Goal: Task Accomplishment & Management: Complete application form

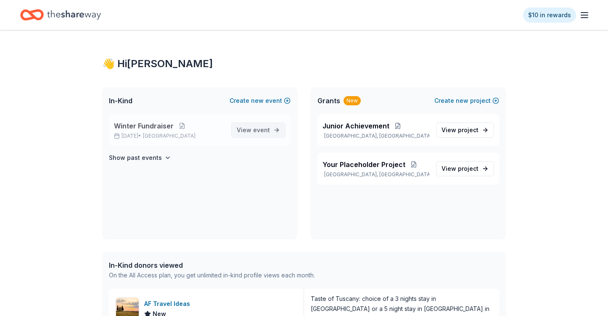
click at [254, 128] on span "event" at bounding box center [261, 130] width 17 height 7
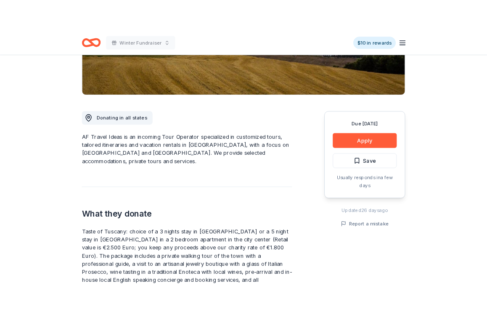
scroll to position [177, 0]
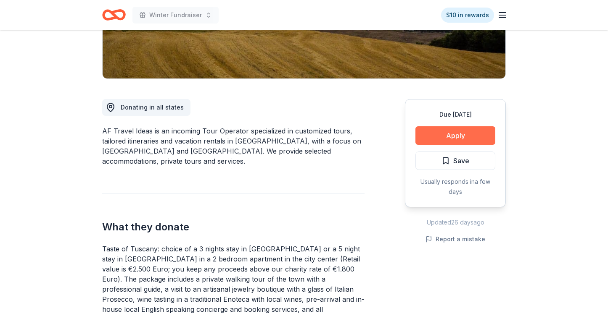
click at [468, 135] on button "Apply" at bounding box center [455, 136] width 80 height 18
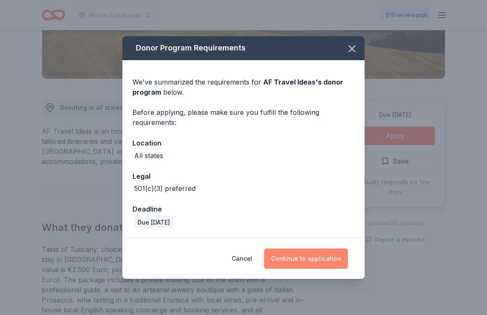
click at [320, 256] on button "Continue to application" at bounding box center [306, 258] width 84 height 20
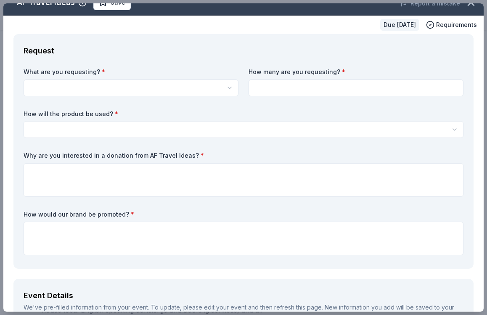
scroll to position [0, 0]
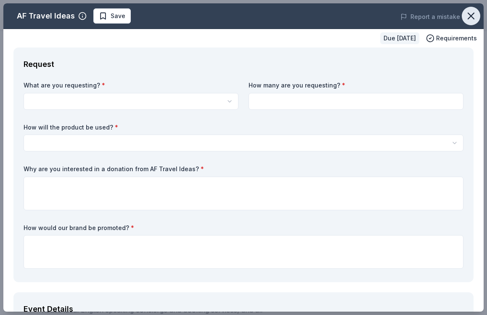
click at [470, 18] on icon "button" at bounding box center [471, 16] width 12 height 12
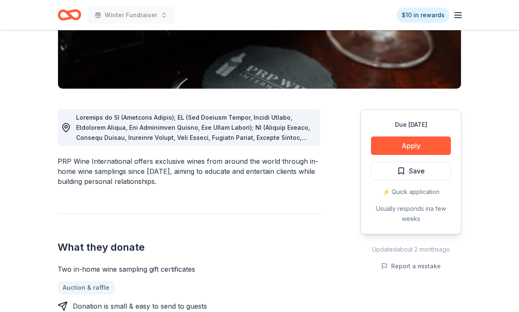
scroll to position [167, 0]
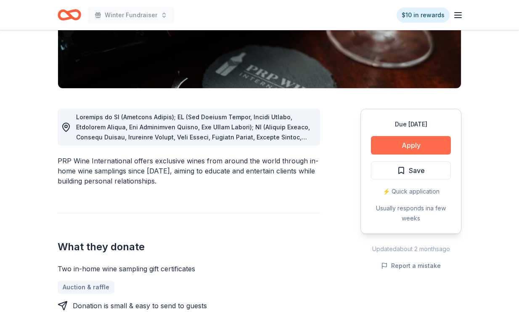
click at [406, 145] on button "Apply" at bounding box center [411, 145] width 80 height 18
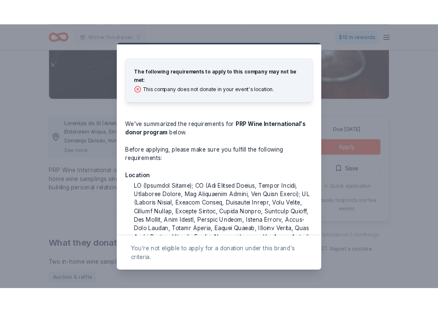
scroll to position [0, 0]
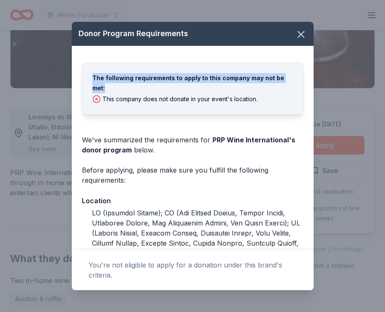
drag, startPoint x: 287, startPoint y: 76, endPoint x: 89, endPoint y: 72, distance: 198.4
click at [89, 72] on div "The following requirements to apply to this company may not be met: This compan…" at bounding box center [193, 89] width 222 height 52
copy div "The following requirements to apply to this company may not be met:"
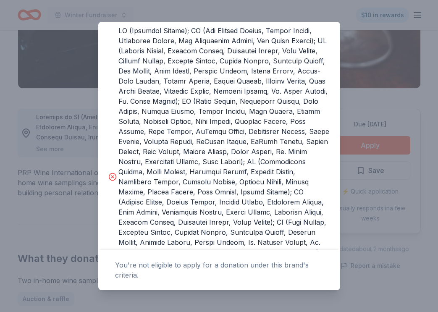
scroll to position [338, 0]
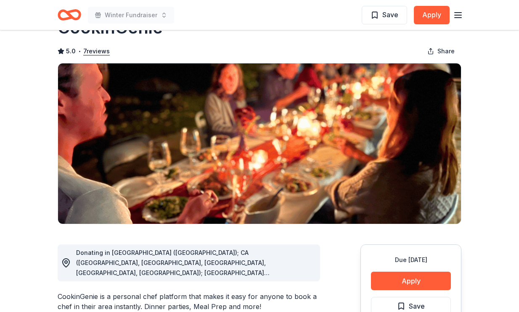
scroll to position [115, 0]
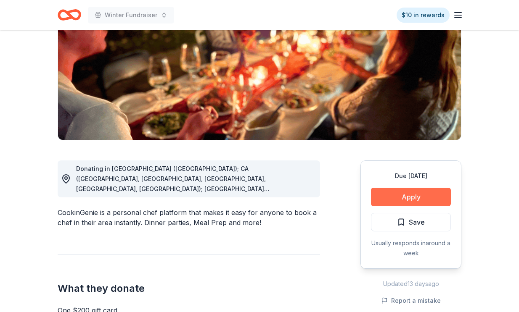
click at [430, 194] on button "Apply" at bounding box center [411, 197] width 80 height 18
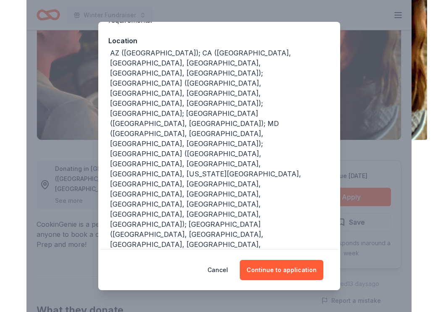
scroll to position [114, 0]
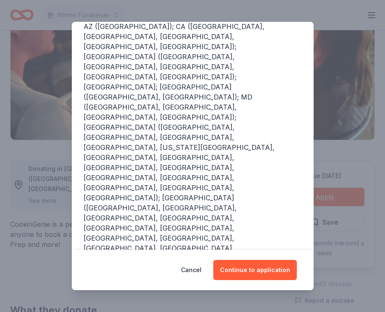
click at [384, 118] on div "Donor Program Requirements We've summarized the requirements for CookinGenie 's…" at bounding box center [192, 156] width 385 height 312
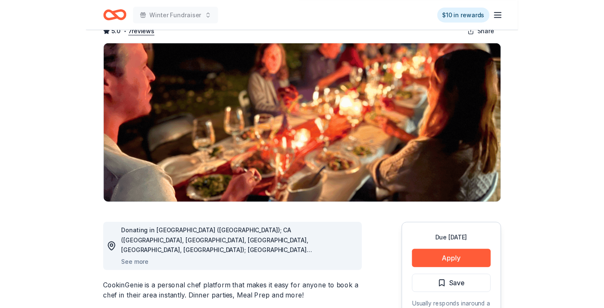
scroll to position [0, 0]
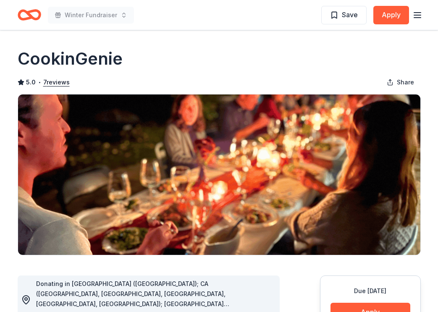
click at [30, 18] on icon "Home" at bounding box center [25, 15] width 13 height 8
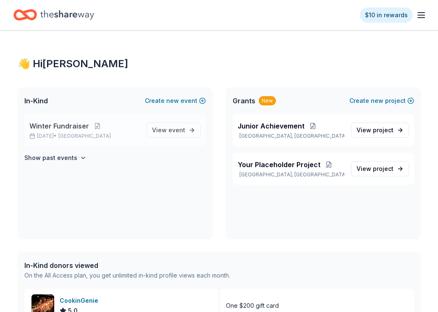
click at [100, 122] on p "Winter Fundraiser" at bounding box center [84, 126] width 111 height 10
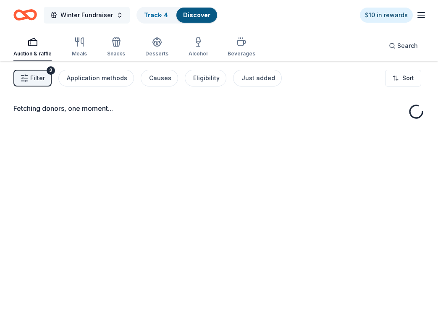
click at [122, 13] on button "Winter Fundraiser" at bounding box center [87, 15] width 86 height 17
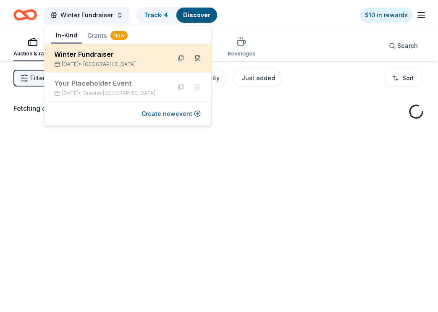
click at [200, 54] on button at bounding box center [197, 58] width 13 height 13
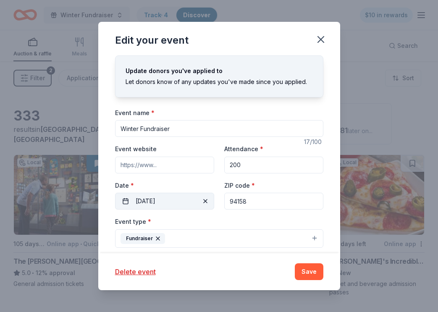
click at [162, 207] on button "12/24/2025" at bounding box center [164, 201] width 99 height 17
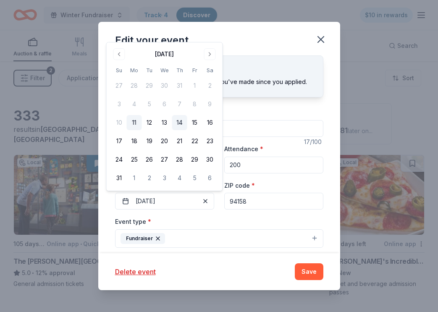
click at [175, 123] on button "14" at bounding box center [179, 122] width 15 height 15
click at [314, 271] on button "Save" at bounding box center [309, 272] width 29 height 17
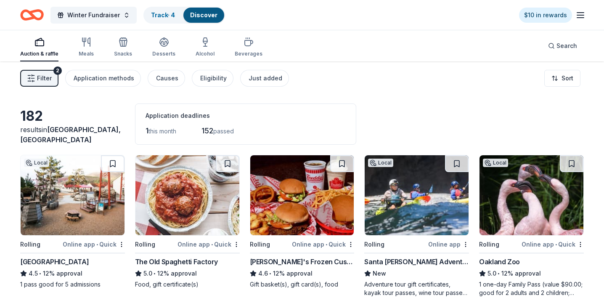
click at [518, 14] on icon "button" at bounding box center [580, 15] width 10 height 10
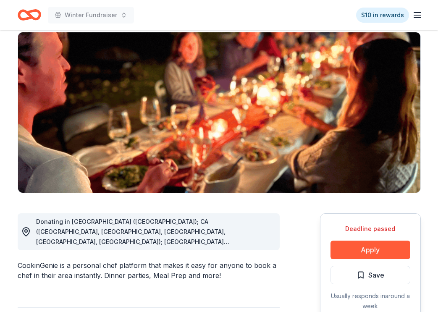
scroll to position [88, 0]
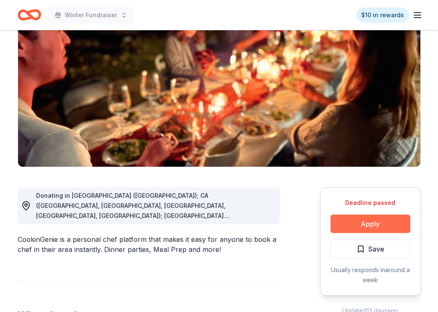
click at [372, 225] on button "Apply" at bounding box center [371, 224] width 80 height 18
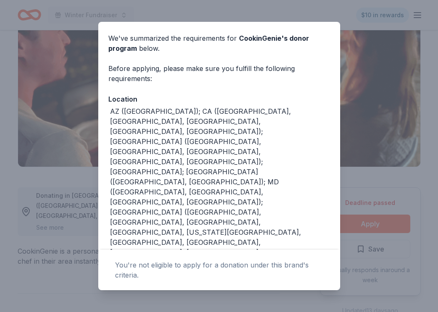
scroll to position [0, 0]
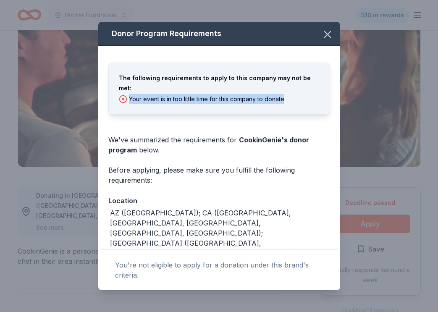
drag, startPoint x: 294, startPoint y: 89, endPoint x: 284, endPoint y: 87, distance: 10.2
click at [284, 94] on div "Your event is in too little time for this company to donate." at bounding box center [219, 99] width 201 height 10
copy div "Your event is in too little time for this company to donate"
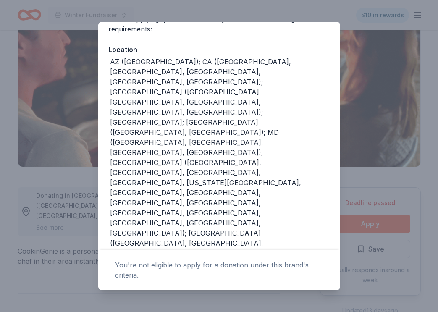
scroll to position [96, 0]
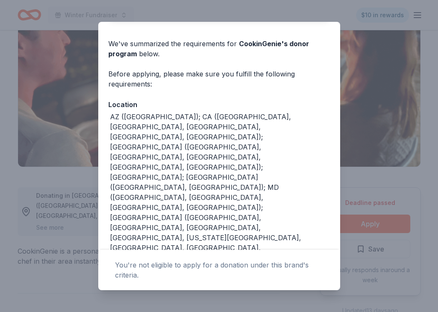
click at [327, 39] on div "We've summarized the requirements for CookinGenie 's donor program below." at bounding box center [219, 49] width 222 height 20
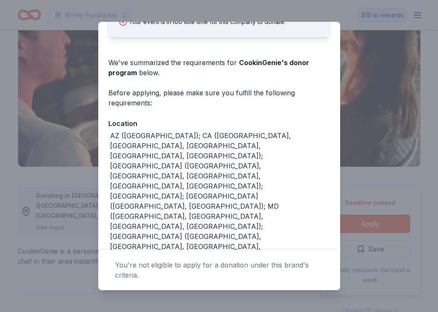
scroll to position [0, 0]
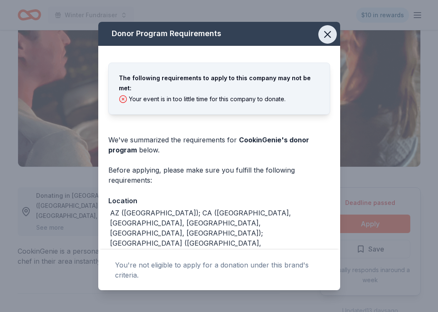
click at [328, 33] on icon "button" at bounding box center [328, 35] width 6 height 6
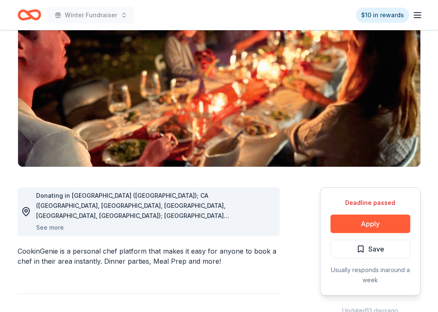
click at [34, 14] on icon "Home" at bounding box center [30, 15] width 24 height 20
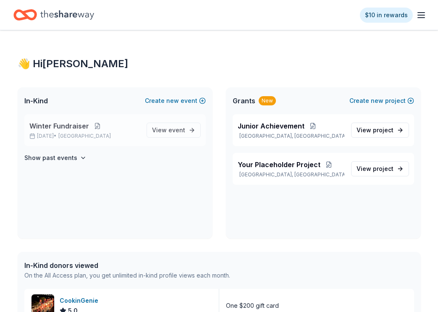
click at [98, 124] on button at bounding box center [97, 126] width 17 height 7
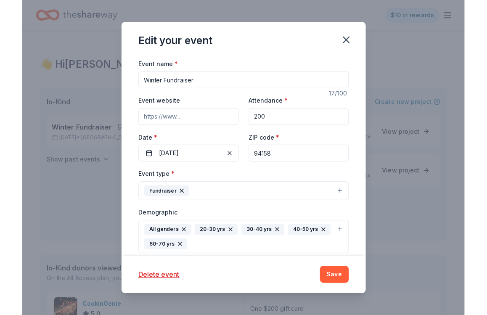
scroll to position [49, 0]
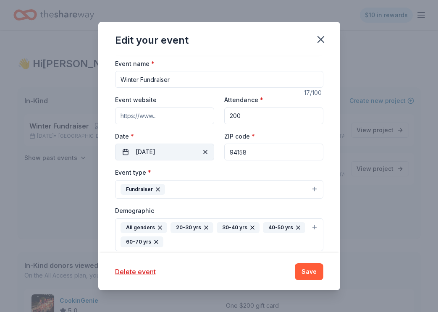
click at [159, 154] on button "08/14/2025" at bounding box center [164, 152] width 99 height 17
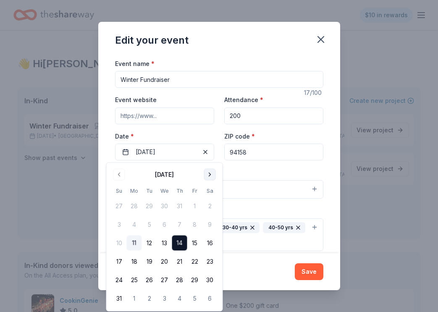
click at [210, 172] on button "Go to next month" at bounding box center [210, 175] width 12 height 12
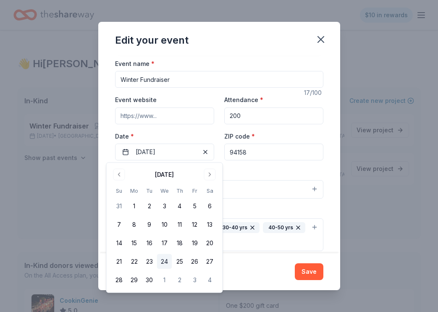
click at [171, 264] on button "24" at bounding box center [164, 261] width 15 height 15
click at [315, 266] on button "Save" at bounding box center [309, 272] width 29 height 17
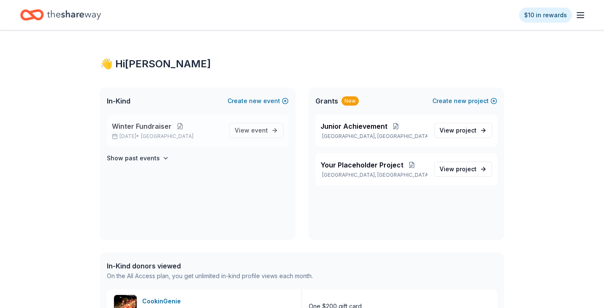
click at [179, 126] on button at bounding box center [179, 126] width 17 height 7
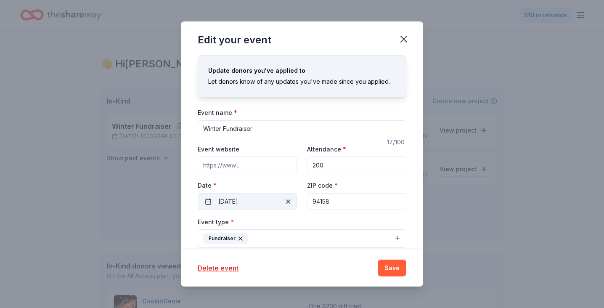
click at [240, 202] on button "09/24/2025" at bounding box center [247, 201] width 99 height 17
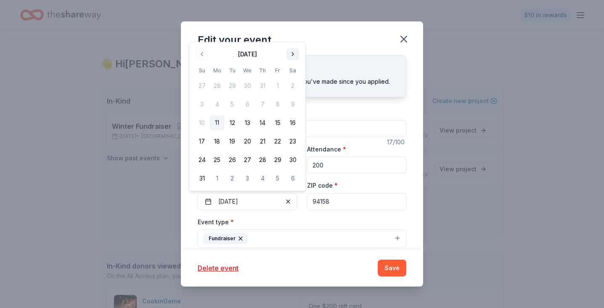
click at [292, 55] on button "Go to next month" at bounding box center [293, 54] width 12 height 12
click at [292, 55] on div "Update donors you've applied to Let donors know of any updates you've made sinc…" at bounding box center [302, 76] width 208 height 42
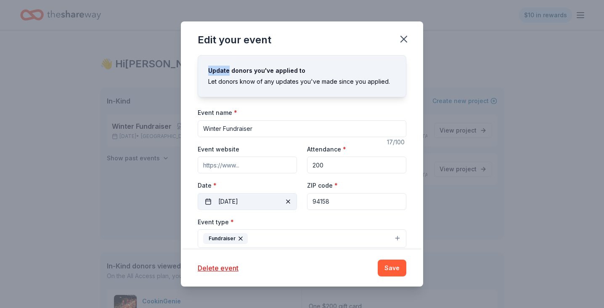
click at [249, 202] on button "09/24/2025" at bounding box center [247, 201] width 99 height 17
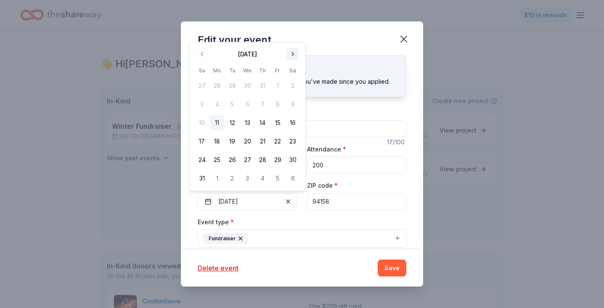
click at [293, 54] on button "Go to next month" at bounding box center [293, 54] width 12 height 12
click at [293, 75] on button "Go to next month" at bounding box center [293, 73] width 12 height 12
click at [261, 176] on button "30" at bounding box center [262, 178] width 15 height 15
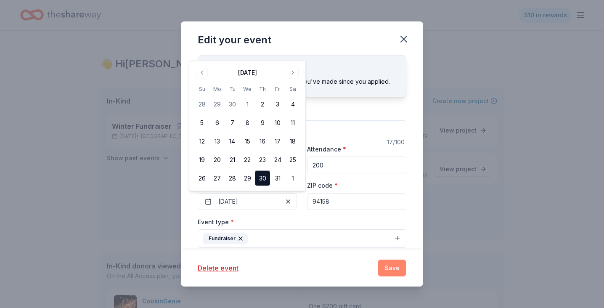
click at [405, 265] on button "Save" at bounding box center [391, 267] width 29 height 17
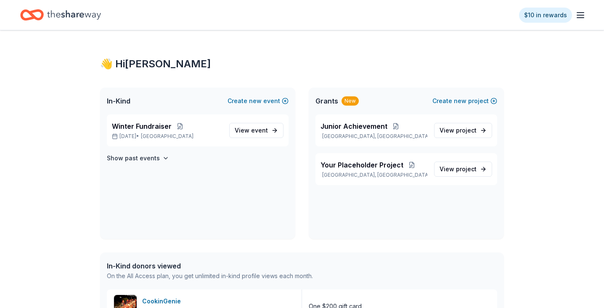
click at [400, 268] on button "Save" at bounding box center [387, 262] width 27 height 16
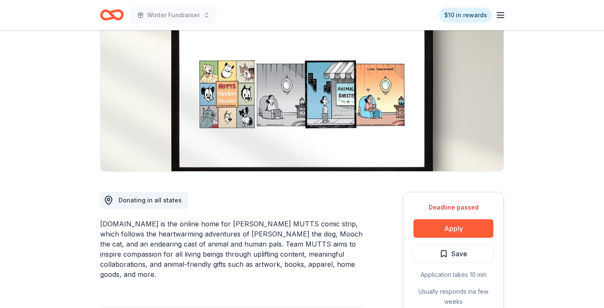
scroll to position [191, 0]
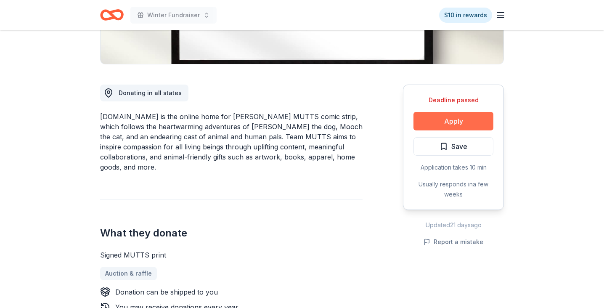
click at [451, 119] on button "Apply" at bounding box center [453, 121] width 80 height 18
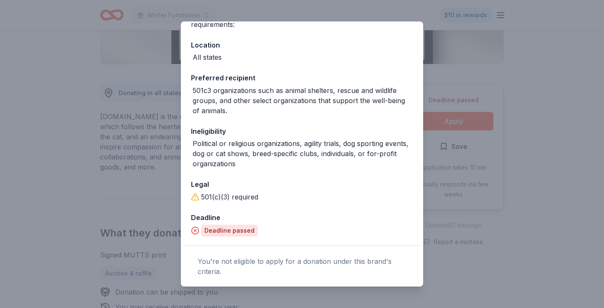
scroll to position [190, 0]
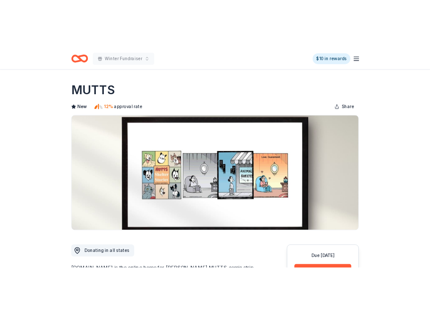
scroll to position [191, 0]
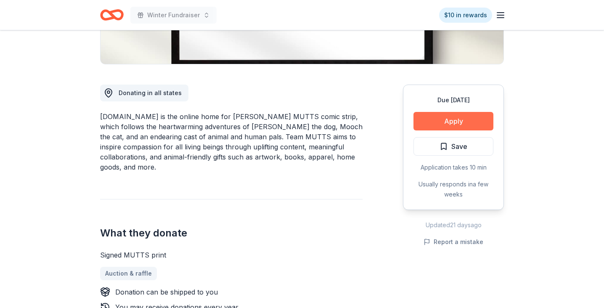
click at [438, 118] on button "Apply" at bounding box center [453, 121] width 80 height 18
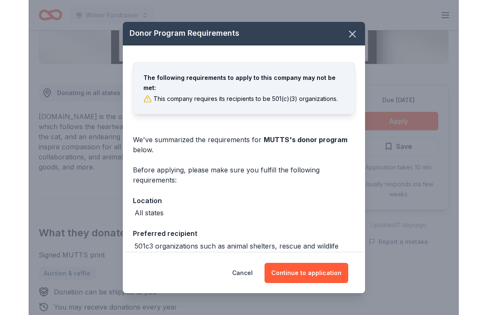
scroll to position [0, 0]
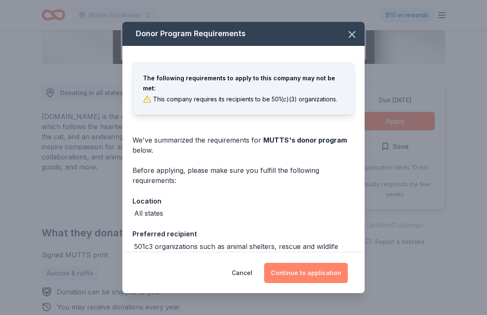
click at [308, 280] on button "Continue to application" at bounding box center [306, 273] width 84 height 20
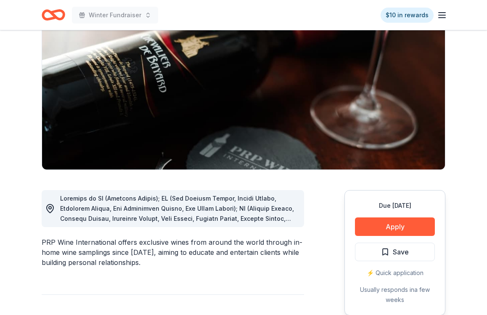
scroll to position [119, 0]
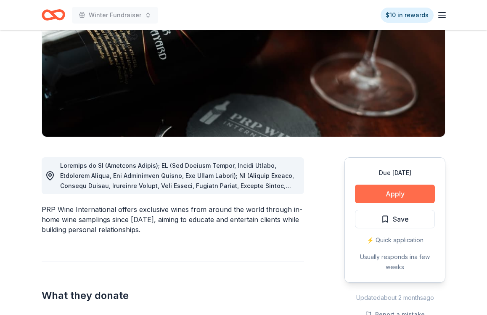
click at [377, 191] on button "Apply" at bounding box center [395, 194] width 80 height 18
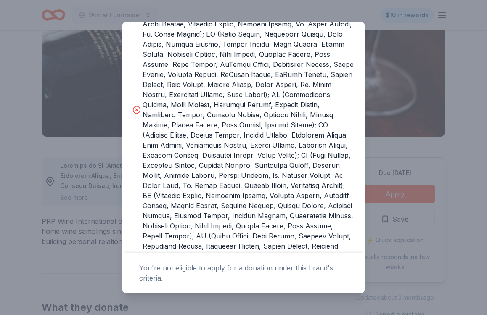
scroll to position [293, 0]
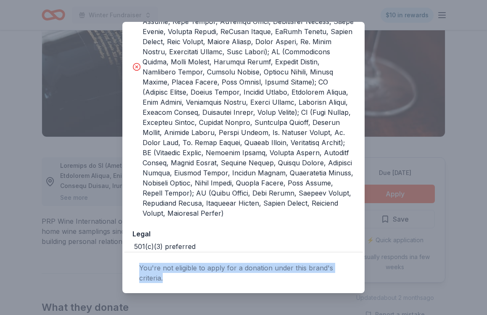
drag, startPoint x: 200, startPoint y: 274, endPoint x: 130, endPoint y: 269, distance: 69.9
click at [130, 269] on div "You're not eligible to apply for a donation under this brand's criteria." at bounding box center [243, 273] width 242 height 40
copy div "You're not eligible to apply for a donation under this brand's criteria."
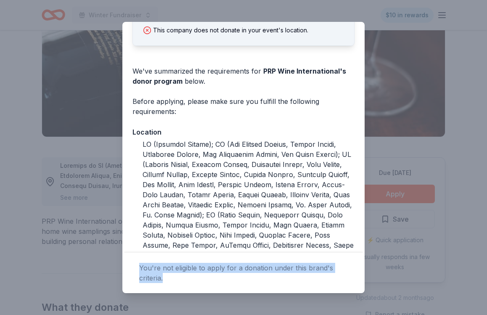
scroll to position [0, 0]
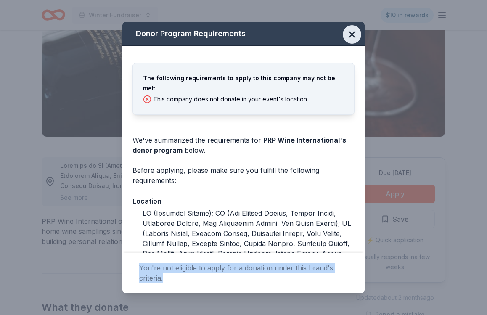
click at [349, 32] on icon "button" at bounding box center [352, 35] width 6 height 6
